Goal: Task Accomplishment & Management: Use online tool/utility

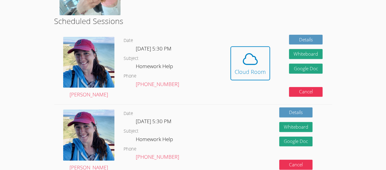
scroll to position [141, 0]
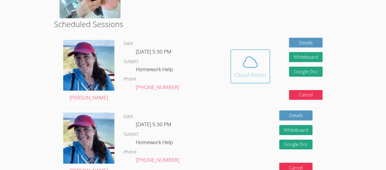
click at [237, 71] on div "Cloud Room" at bounding box center [249, 75] width 31 height 9
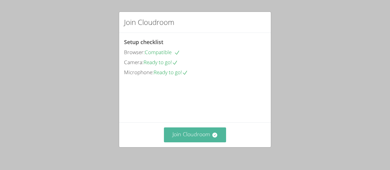
click at [182, 134] on button "Join Cloudroom" at bounding box center [195, 135] width 62 height 15
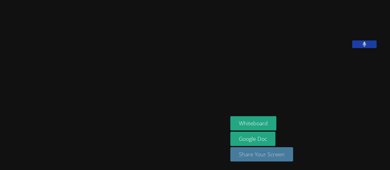
click at [277, 159] on button "Share Your Screen" at bounding box center [261, 155] width 63 height 14
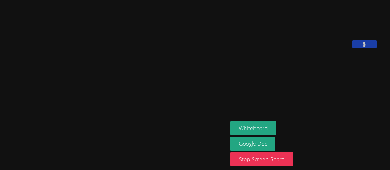
click at [348, 121] on aside "[PERSON_NAME] Whiteboard Google Doc Stop Screen Share" at bounding box center [304, 85] width 152 height 170
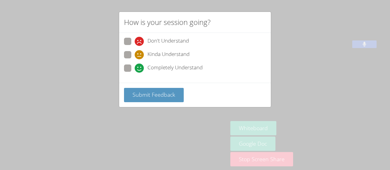
click at [135, 73] on span at bounding box center [135, 73] width 0 height 0
click at [135, 65] on input "Completely Understand" at bounding box center [137, 67] width 5 height 5
radio input "true"
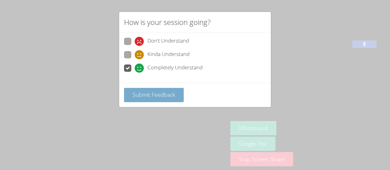
click at [151, 95] on span "Submit Feedback" at bounding box center [154, 94] width 43 height 7
